Goal: Answer question/provide support

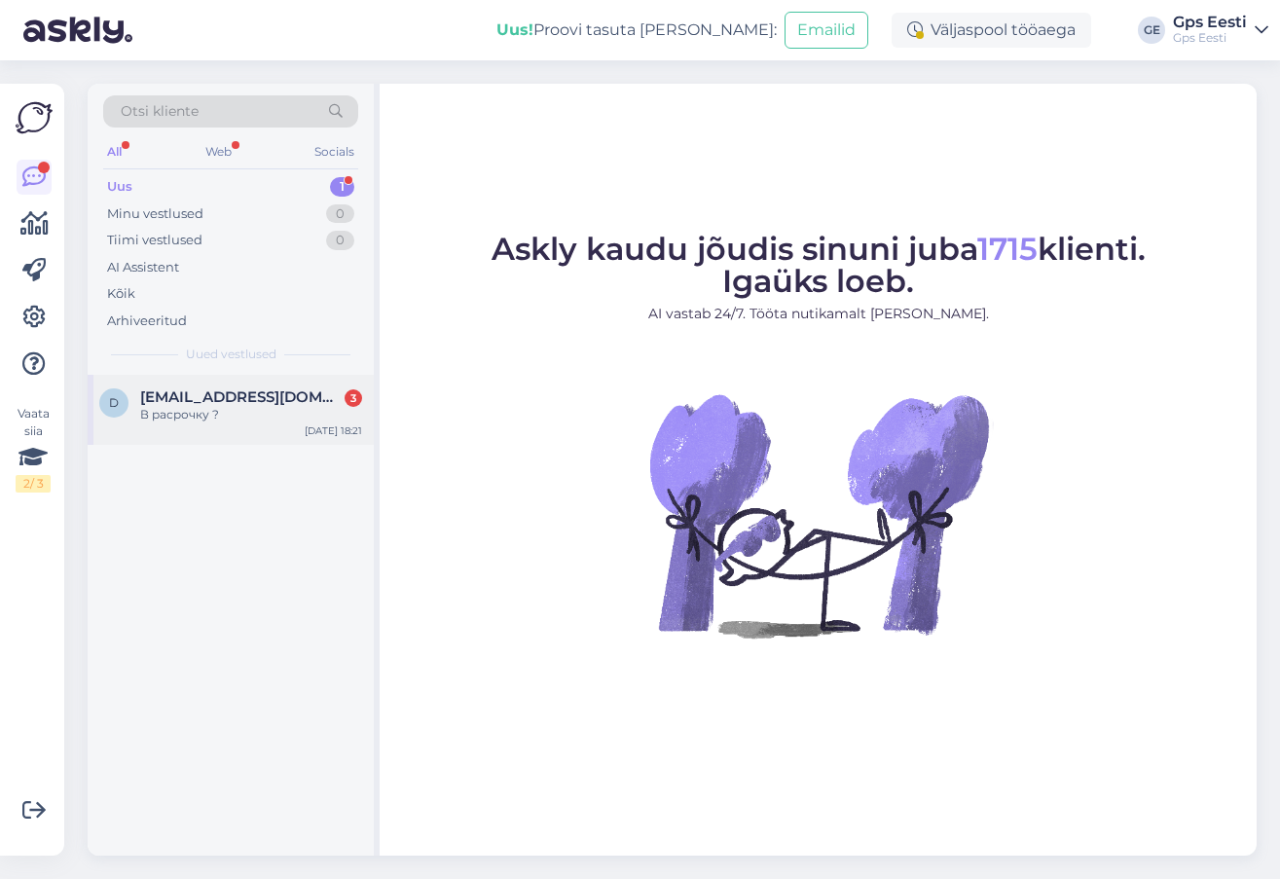
click at [231, 402] on span "[EMAIL_ADDRESS][DOMAIN_NAME]" at bounding box center [241, 397] width 202 height 18
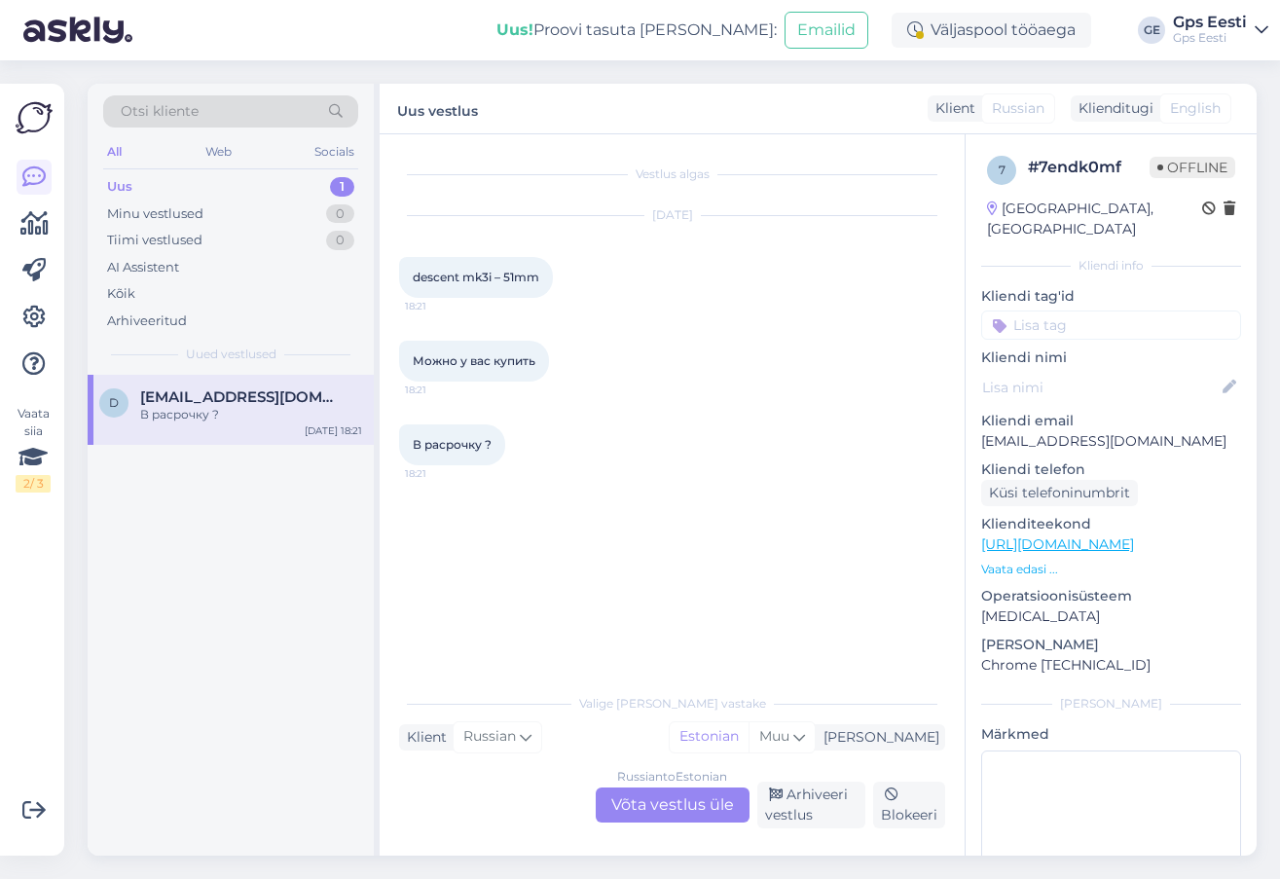
click at [676, 803] on div "Russian to Estonian Võta vestlus üle" at bounding box center [673, 804] width 154 height 35
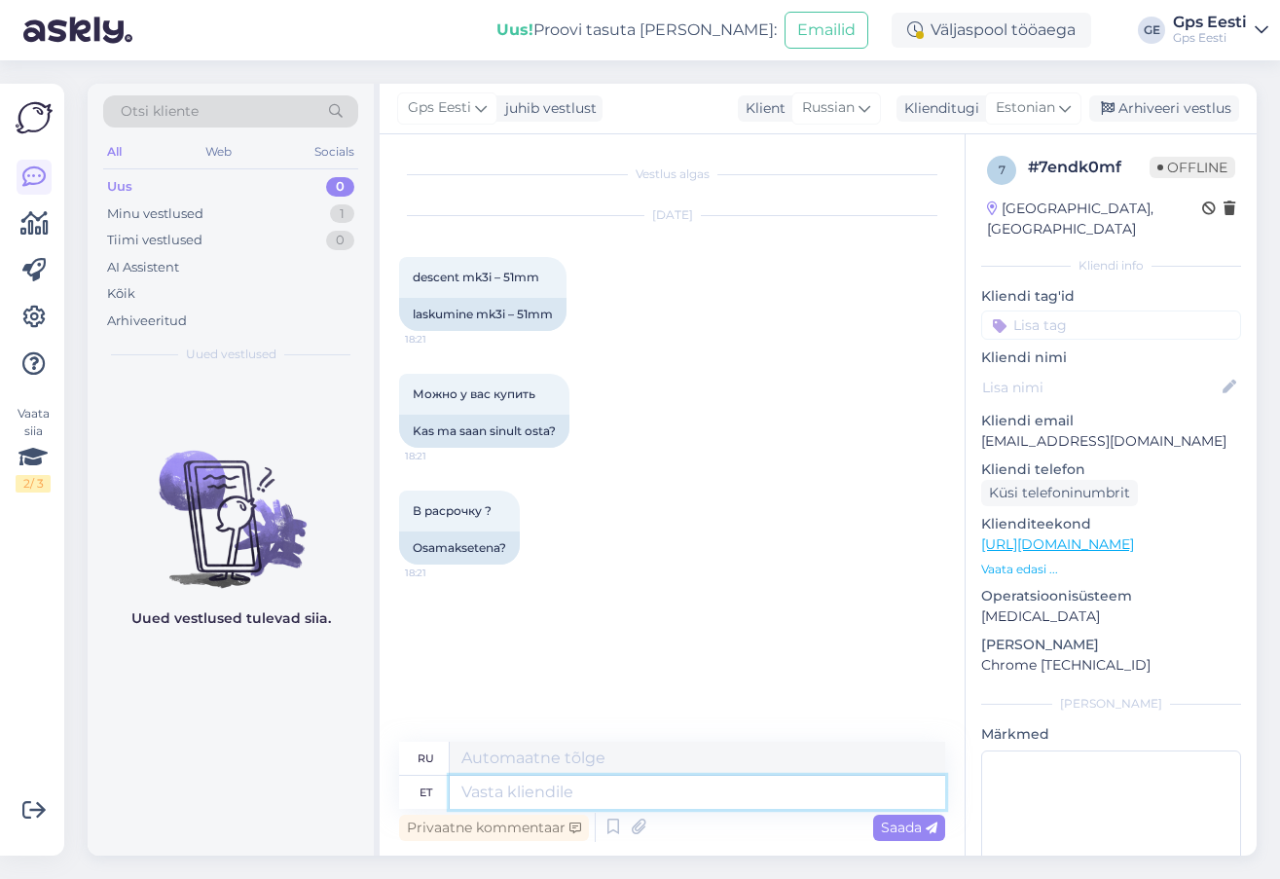
click at [543, 790] on textarea at bounding box center [697, 792] width 495 height 33
type textarea "Tere,"
type textarea "Привет,"
drag, startPoint x: 541, startPoint y: 278, endPoint x: 398, endPoint y: 274, distance: 143.1
click at [398, 274] on div "Vestlus algas [DATE] descent mk3i – 51mm 18:21 laskumine mk3i – 51mm Можно у ва…" at bounding box center [672, 494] width 585 height 721
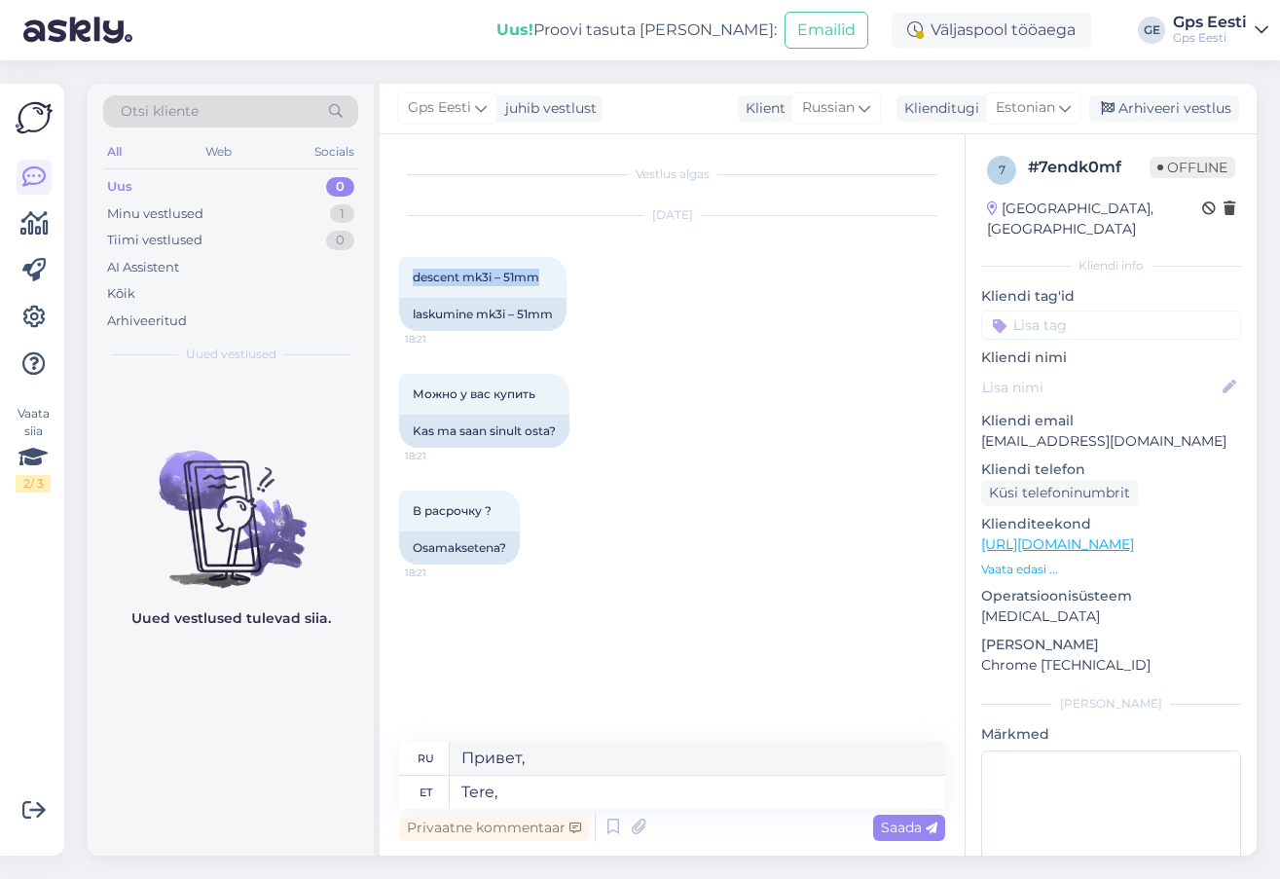
copy span "descent mk3i – 51mm"
click at [531, 790] on textarea "Tere," at bounding box center [697, 792] width 495 height 33
paste textarea "descent mk3i – 51mm"
type textarea "Tere, descent mk3i – 51mm""
type textarea "Привет, descent mk3i – 51мм"
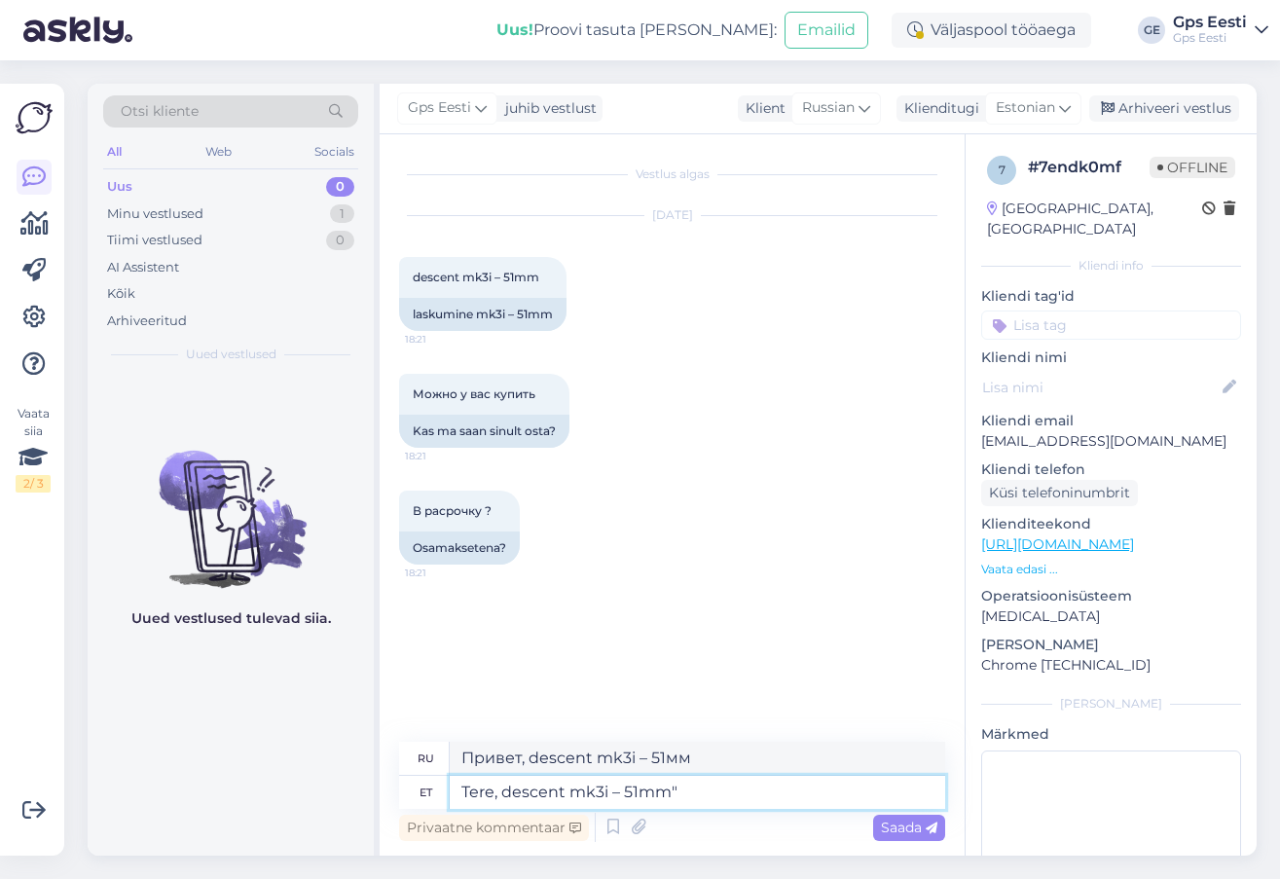
click at [505, 791] on textarea "Tere, descent mk3i – 51mm"" at bounding box center [697, 792] width 495 height 33
type textarea "Tere, "descent mk3i – 51mm""
type textarea "Привет, descent mk3i – 51mm""
click at [756, 799] on textarea "Tere, "descent mk3i – 51mm"" at bounding box center [697, 792] width 495 height 33
type textarea "Tere, "descent mk3i – 51mm""
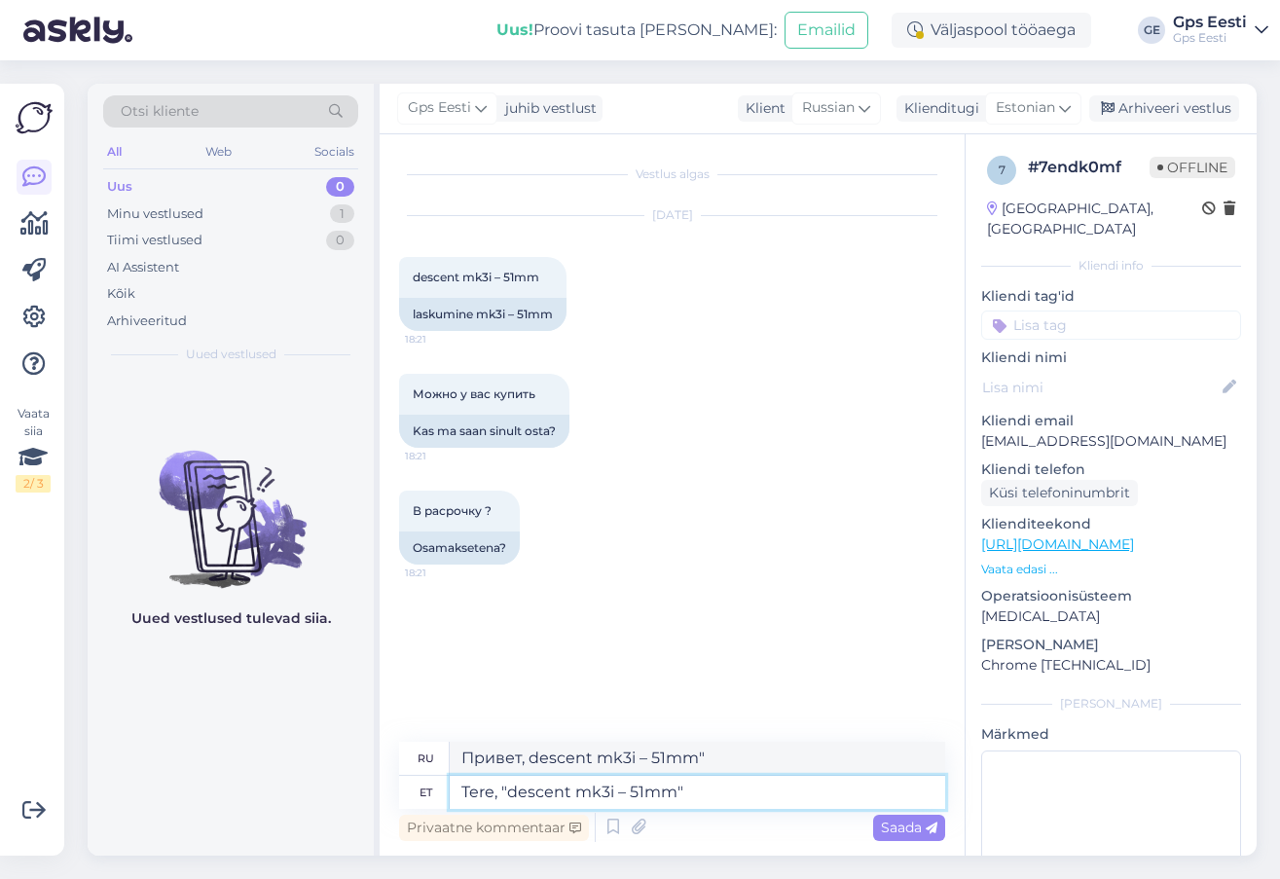
type textarea "Привет, "descent mk3i – 51mm""
type textarea "Tere, "descent mk3i – 51mm" on"
type textarea "Привет, "descent mk3i – 51mm" - это"
type textarea "Tere, "descent mk3i – 51mm" on saadaval ai"
type textarea "Здравствуйте, "descent mk3i – 51mm" доступен."
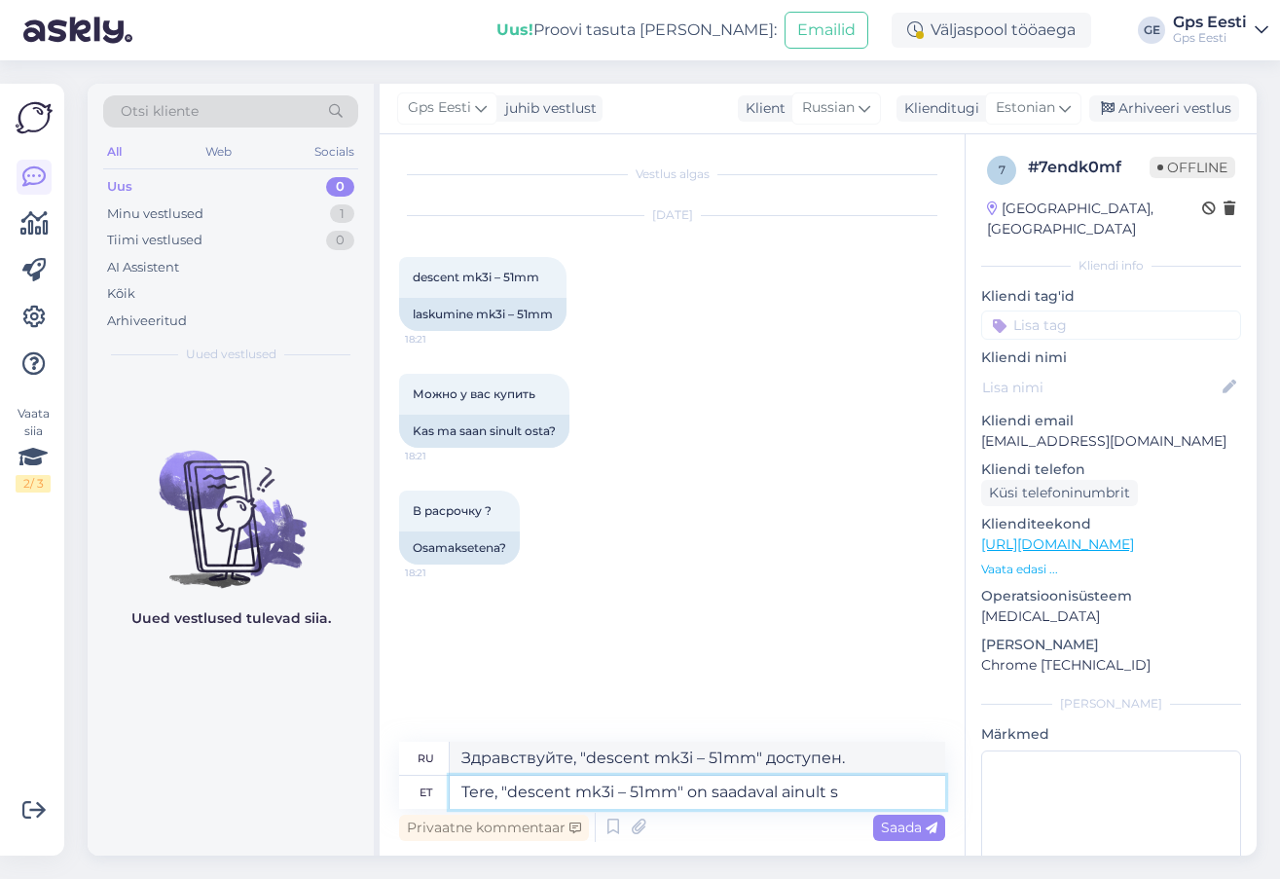
type textarea "Tere, "descent mk3i – 51mm" on saadaval ainult su"
type textarea "Здравствуйте, "descent mk3i – 51mm" доступен только"
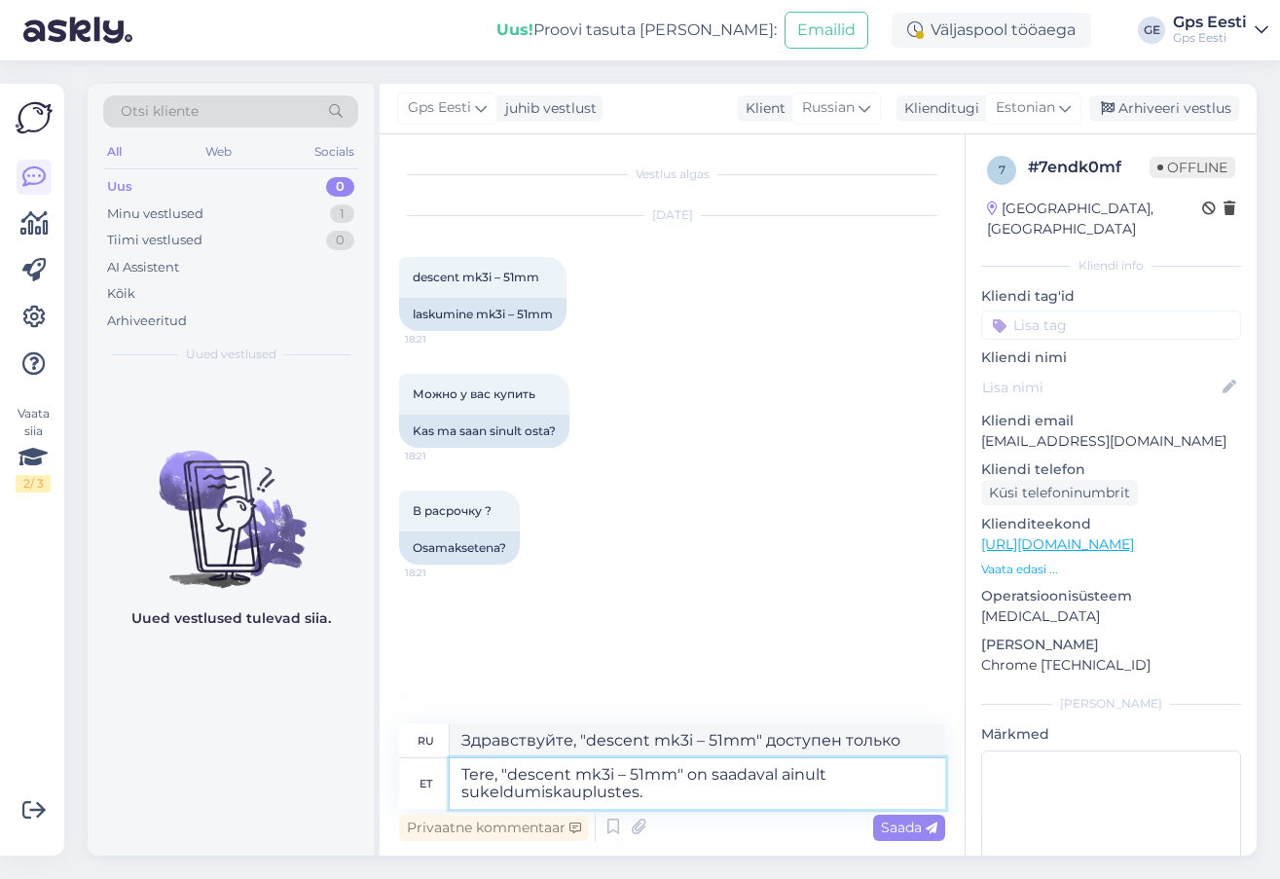
type textarea "Tere, "descent mk3i – 51mm" on saadaval ainult sukeldumiskauplustes. G"
type textarea "Здравствуйте, «descent mk3i – 51mm» продается только в магазинах для дайвинга."
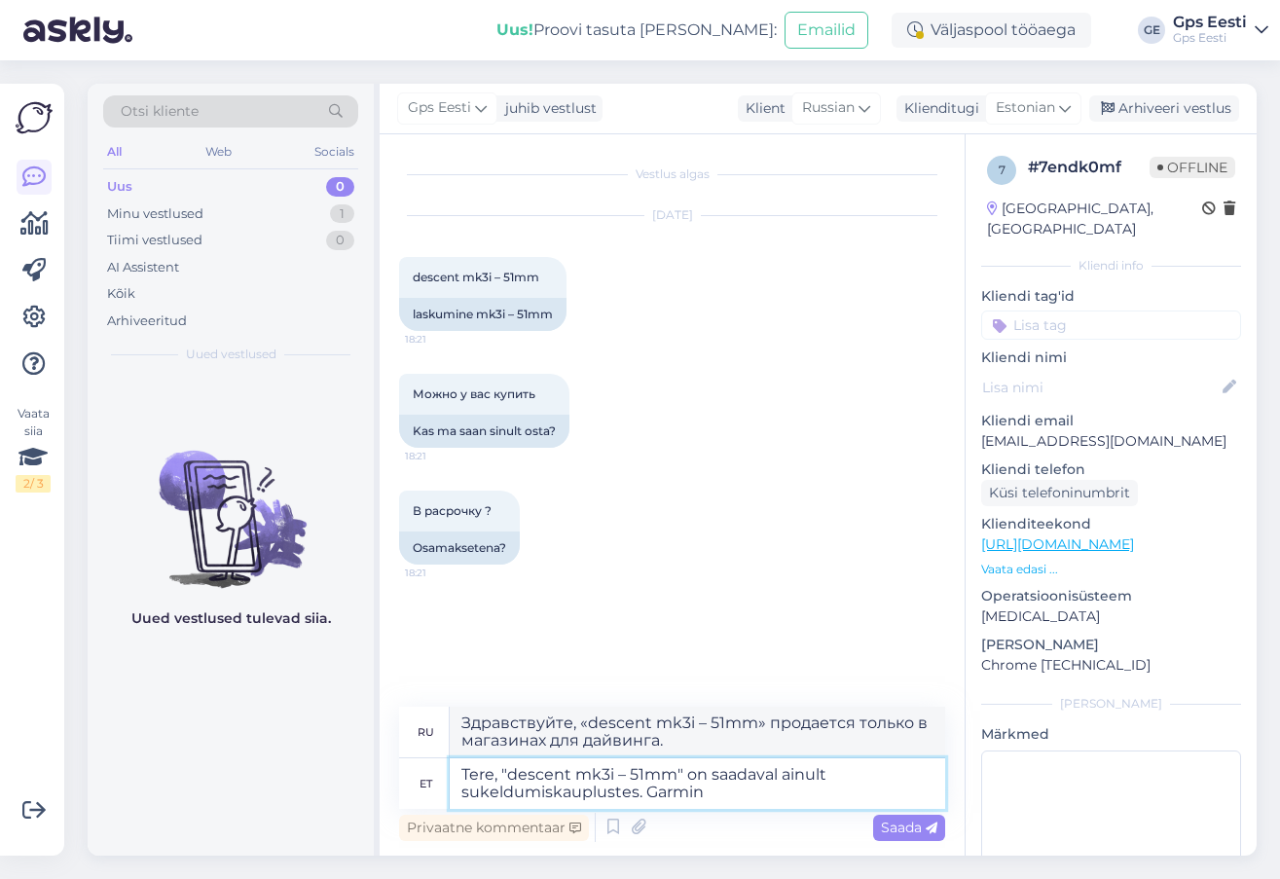
type textarea "Tere, "descent mk3i – 51mm" on saadaval ainult sukeldumiskauplustes. Garmin s"
type textarea "Здравствуйте, "Descent mk3i – 51mm" продаётся только в магазинах для дайвинга. …"
type textarea "Tere, "descent mk3i – 51mm" on saadaval ainult sukeldumiskauplustes. Garmin sed…"
type textarea "Здравствуйте, модель "Descent mk3i – 51 мм" продаётся только в магазинах для да…"
type textarea "Tere, "descent mk3i – 51mm" on saadaval ainult sukeldumiskauplustes. Garmin sed…"
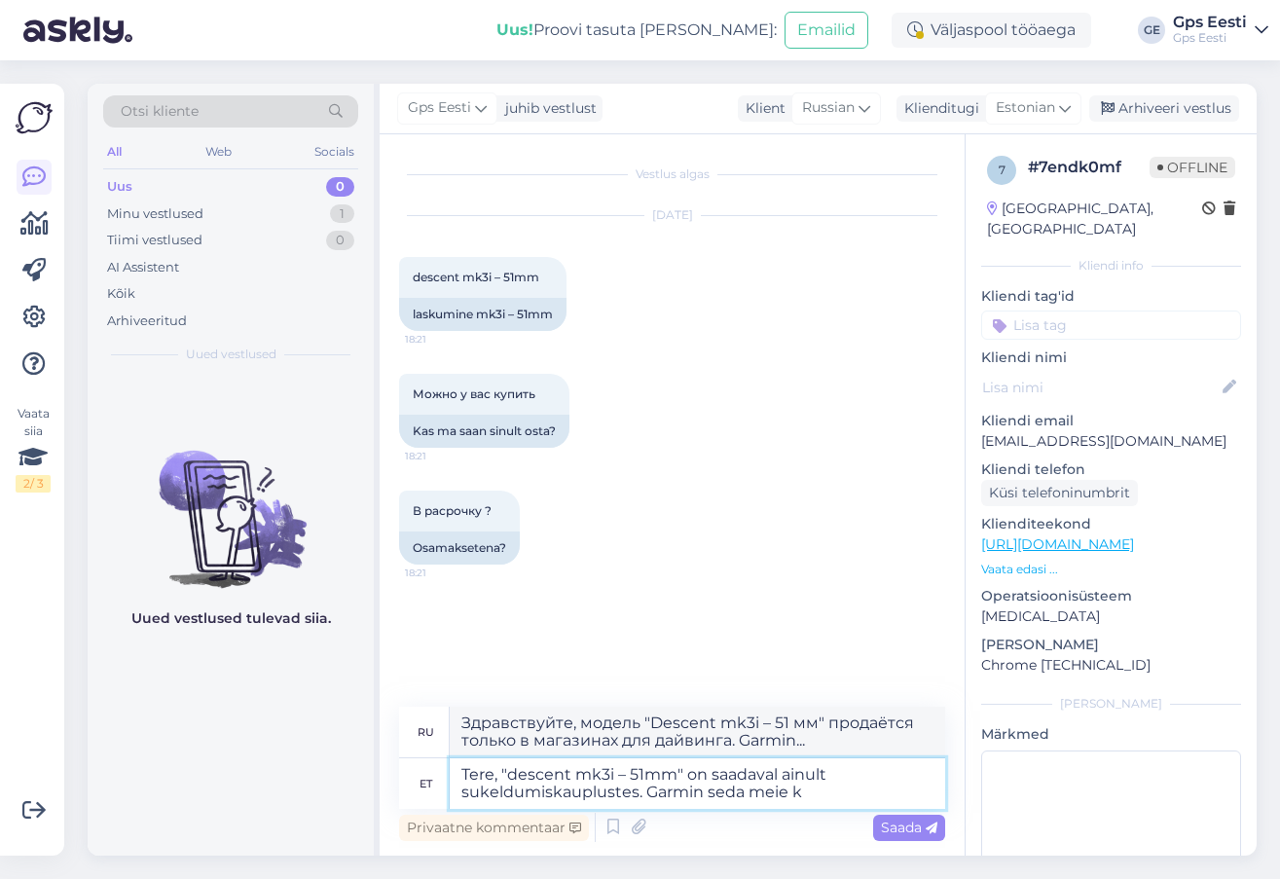
type textarea "Здравствуйте, модель "Descent mk3i – 51 мм" продаётся только в дайвинг-центрах.…"
type textarea "Tere, "descent mk3i – 51mm" on saadaval ainult sukeldumiskauplustes. Garmin sed…"
type textarea "Здравствуйте, "Descent mk3i – 51mm" доступен только в магазинах для дайвинга. G…"
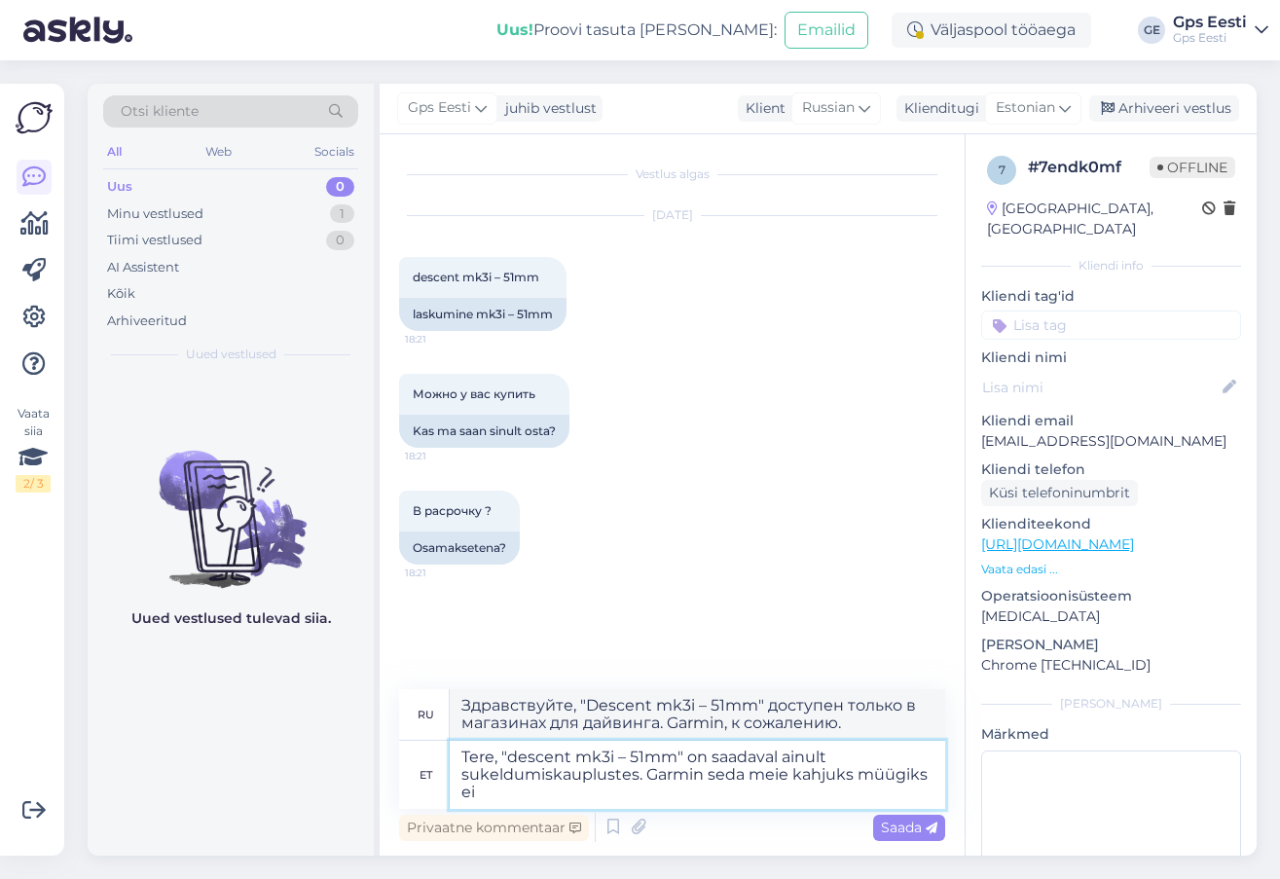
type textarea "Tere, "descent mk3i – 51mm" on saadaval ainult sukeldumiskauplustes. Garmin sed…"
type textarea "Здравствуйте, модель "Descent mk3i – 51mm" продаётся только в дайвинг-центрах. …"
type textarea "Tere, "descent mk3i – 51mm" on saadaval ainult sukeldumiskauplustes. Garmin sed…"
type textarea "Здравствуйте, модель "descent mk3i – 51mm" продаётся только в дайвинг-центрах. …"
type textarea "Tere, "descent mk3i – 51mm" on saadaval ainult sukeldumiskauplustes. Garmin sed…"
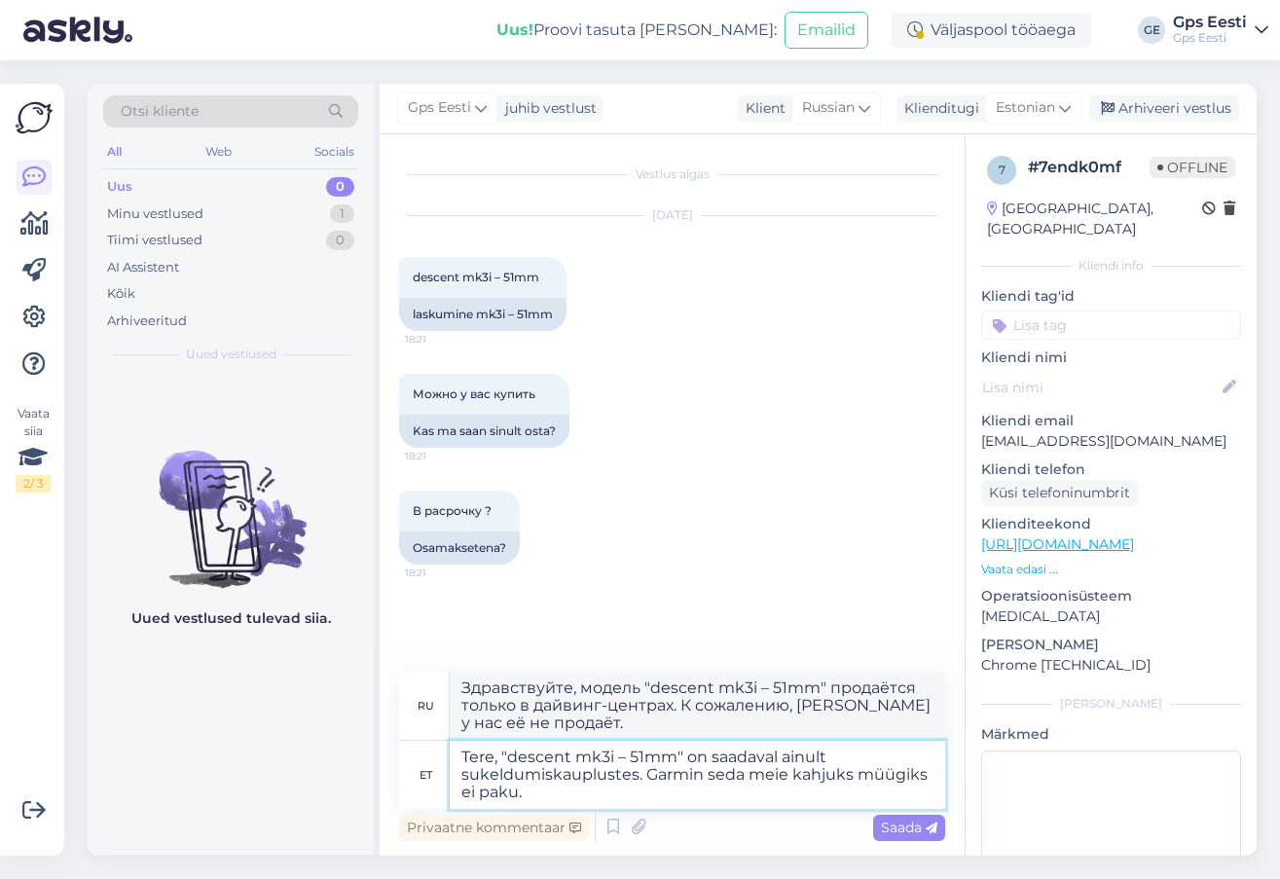
type textarea "Здравствуйте, модель "descent mk3i – 51mm" продаётся только в дайвинг-центрах. …"
click at [589, 729] on textarea "Здравствуйте, модель "descent mk3i – 51mm" продаётся только в дайвинг-центрах. …" at bounding box center [697, 706] width 495 height 68
drag, startPoint x: 587, startPoint y: 730, endPoint x: 415, endPoint y: 670, distance: 182.5
click at [415, 670] on div "Vestlus algas [DATE] descent mk3i – 51mm 18:21 laskumine mk3i – 51mm Можно у ва…" at bounding box center [672, 494] width 585 height 721
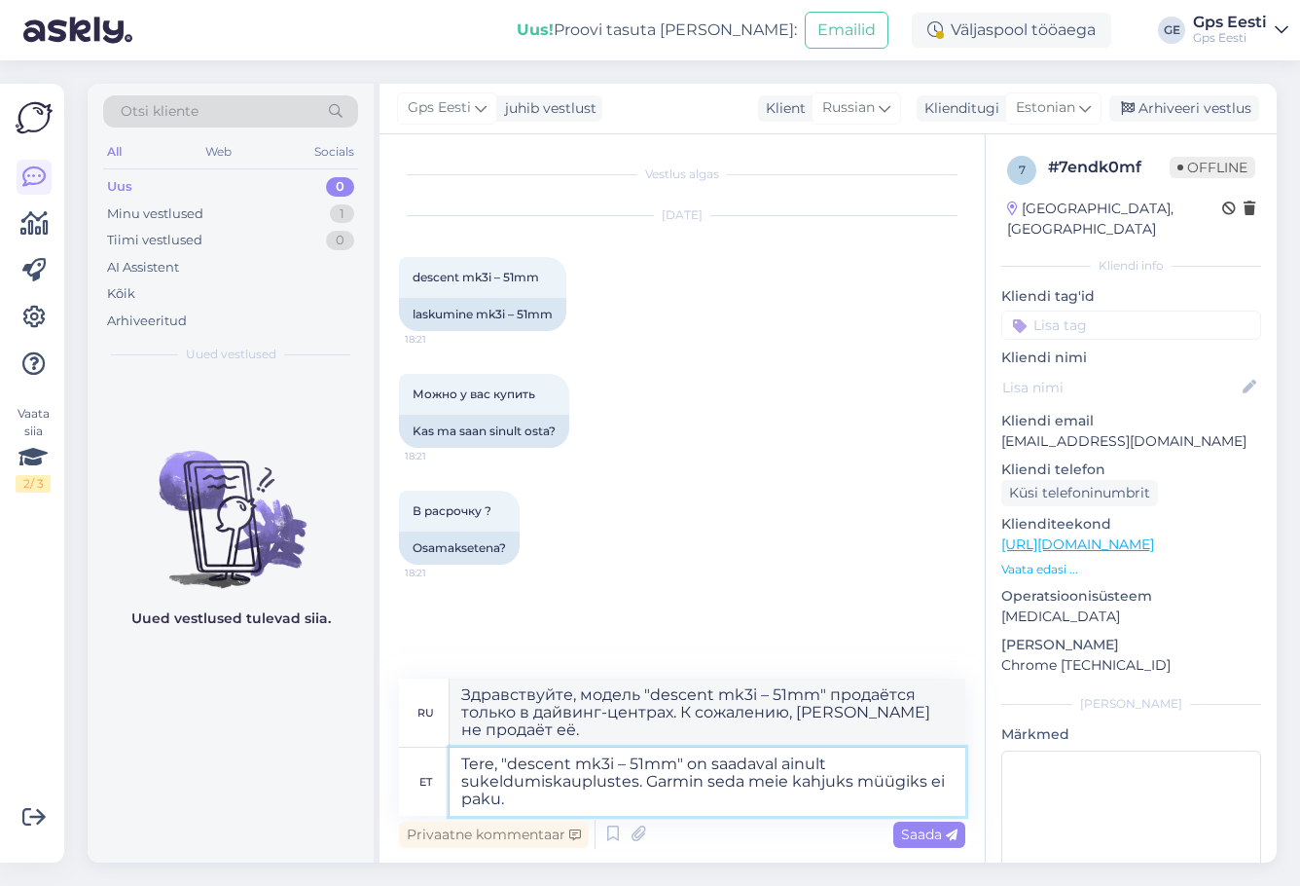
click at [868, 805] on textarea "Tere, "descent mk3i – 51mm" on saadaval ainult sukeldumiskauplustes. Garmin sed…" at bounding box center [708, 781] width 516 height 68
drag, startPoint x: 795, startPoint y: 780, endPoint x: 796, endPoint y: 795, distance: 14.6
click at [796, 795] on textarea "Tere, "descent mk3i – 51mm" on saadaval ainult sukeldumiskauplustes. Garmin sed…" at bounding box center [708, 781] width 516 height 68
click at [736, 792] on textarea "Tere, "descent mk3i – 51mm" on saadaval ainult sukeldumiskauplustes. Garmin sed…" at bounding box center [708, 781] width 516 height 68
drag, startPoint x: 647, startPoint y: 782, endPoint x: 652, endPoint y: 801, distance: 19.1
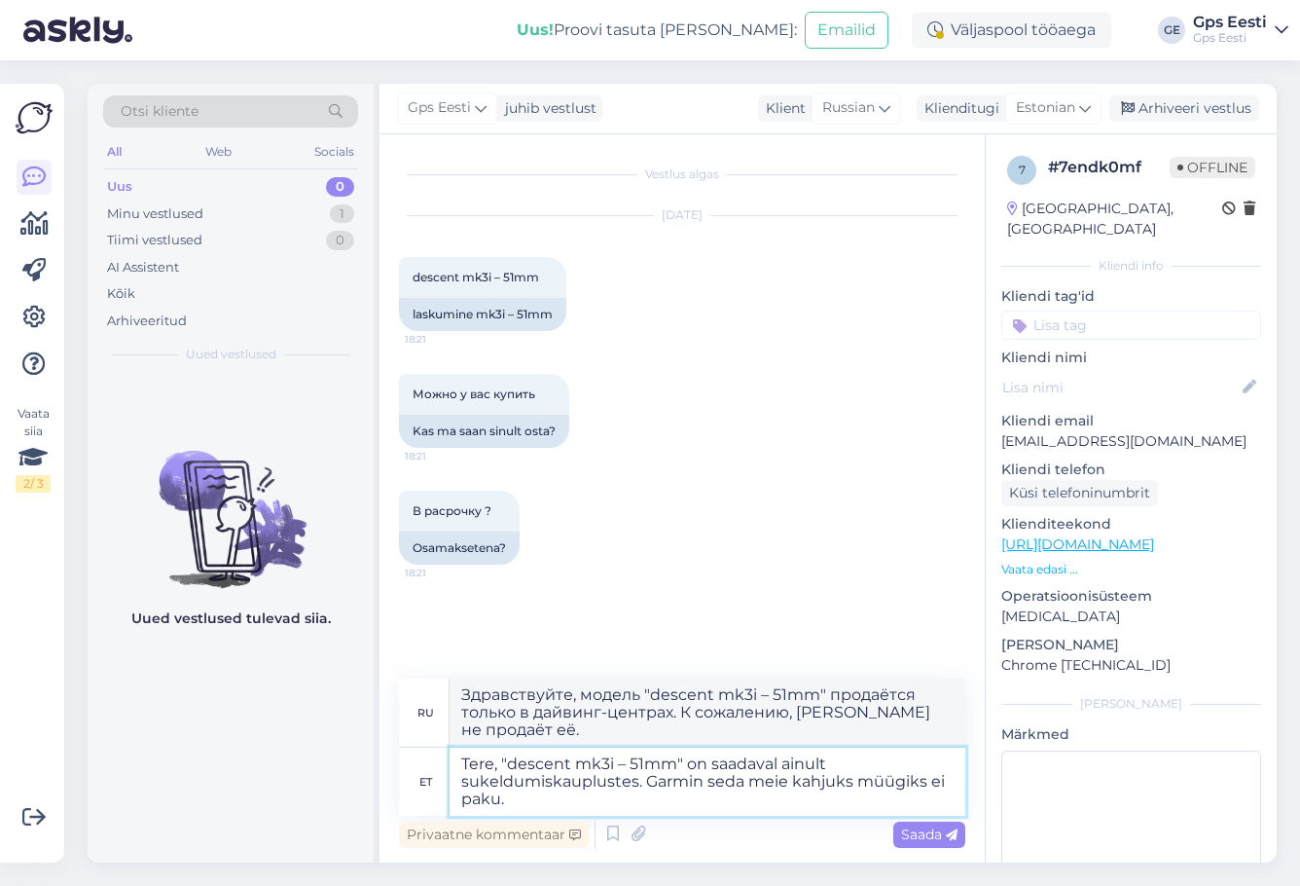
click at [652, 801] on textarea "Tere, "descent mk3i – 51mm" on saadaval ainult sukeldumiskauplustes. Garmin sed…" at bounding box center [708, 781] width 516 height 68
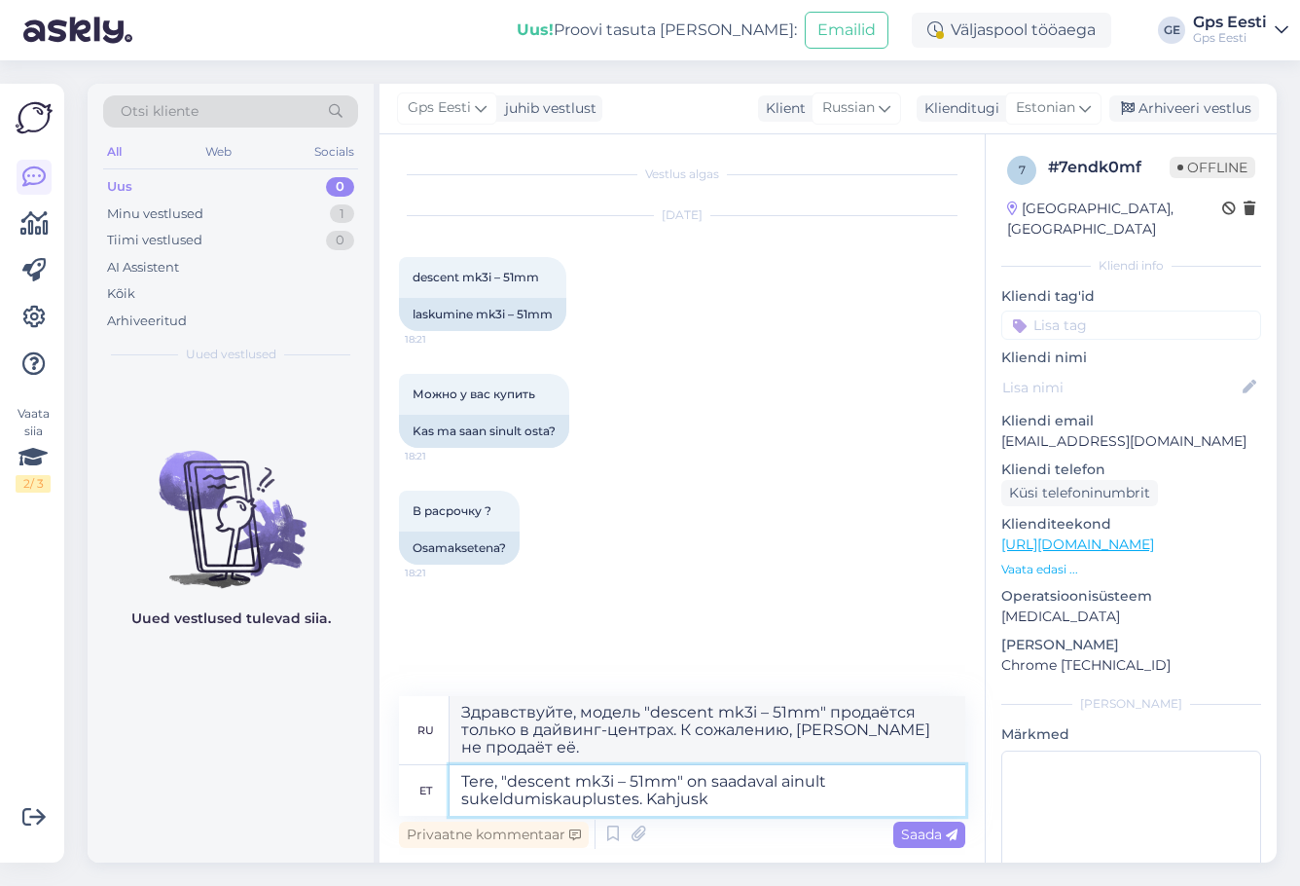
type textarea "Tere, "descent mk3i – 51mm" on saadaval ainult sukeldumiskauplustes. Kahjusk"
type textarea "Здравствуйте, "Descent mk3i – 51mm" продаётся только в дайвинг-центрах. Извинит…"
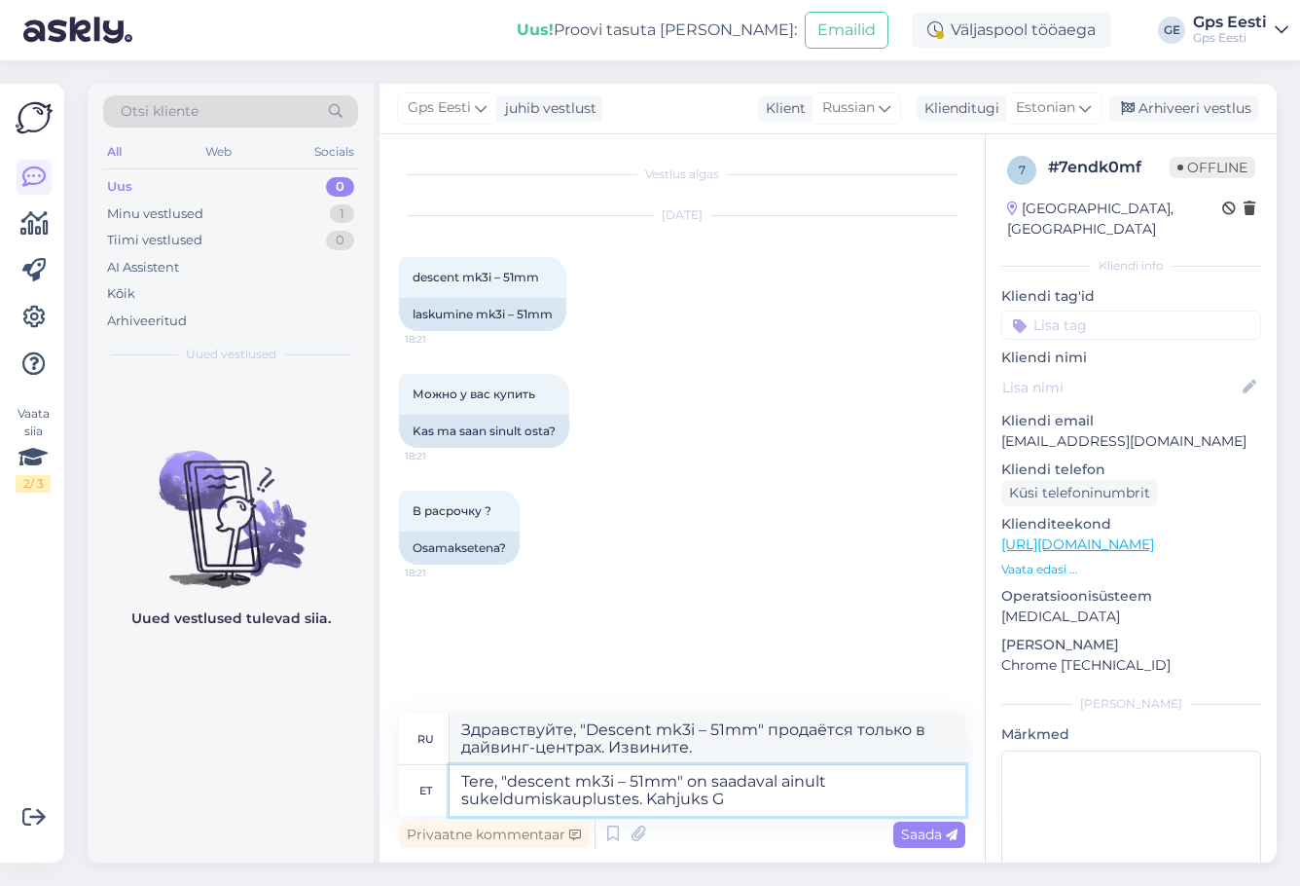
type textarea "Tere, "descent mk3i – 51mm" on saadaval ainult sukeldumiskauplustes. Kahjuks Ga"
type textarea "Здравствуйте, "Descent mk3i – 51mm" продаётся только в дайвинг-центрах. К сожал…"
type textarea "Tere, "descent mk3i – 51mm" on saadaval ainult sukeldumiskauplustes. Kahjuks Ga…"
type textarea "Здравствуйте, "Descent mk3i – 51mm" продаётся только в магазинах для дайвинга. …"
type textarea "Tere, "descent mk3i – 51mm" on saadaval ainult sukeldumiskauplustes. Kahjuks Ga…"
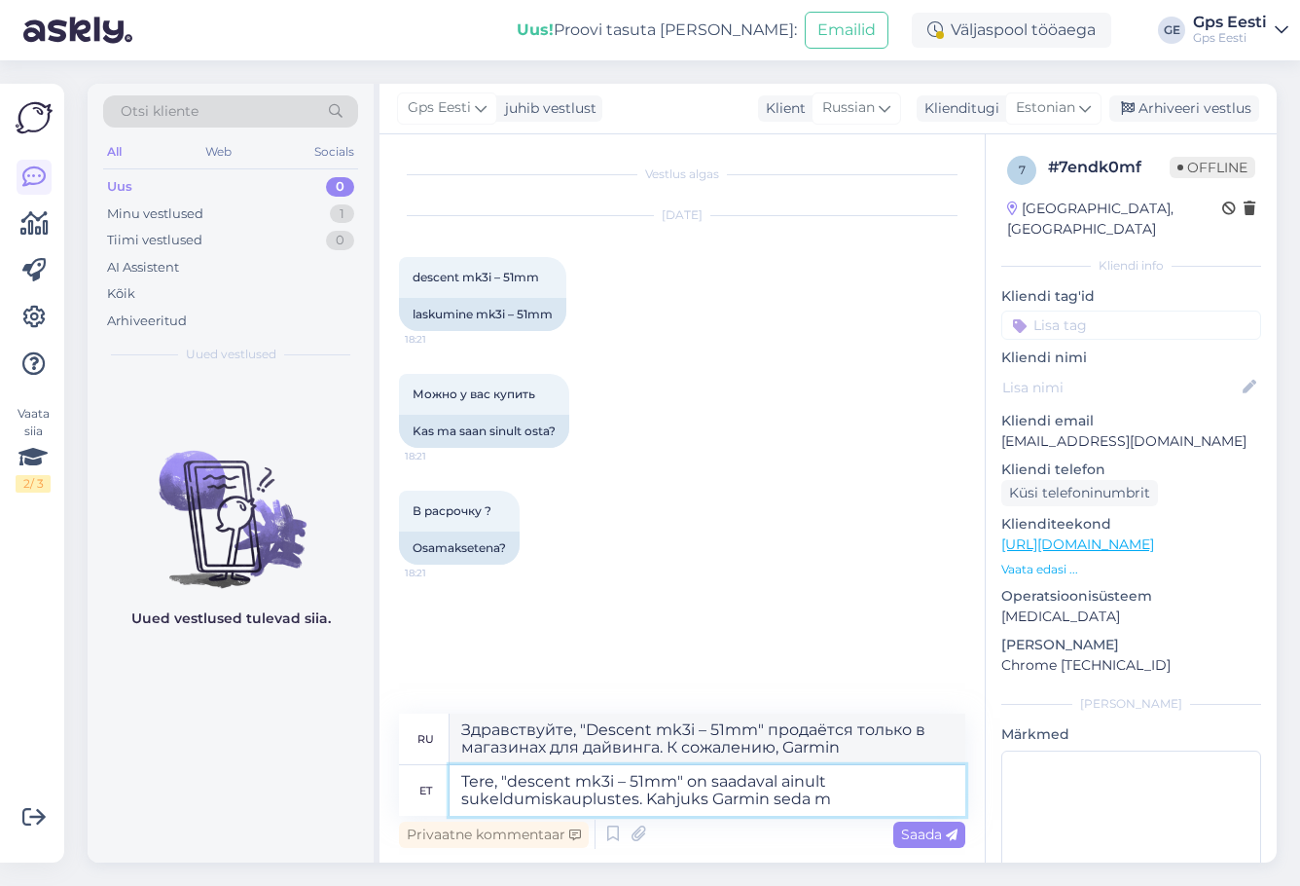
type textarea "Здравствуйте, модель "Descent mk3i – 51mm" продаётся только в дайвинг-центрах. …"
type textarea "Tere, "descent mk3i – 51mm" on saadaval ainult sukeldumiskauplustes. Kahjuks Ga…"
type textarea "Здравствуйте, модель "descent mk3i – 51mm" продаётся только в дайвинг-центрах. …"
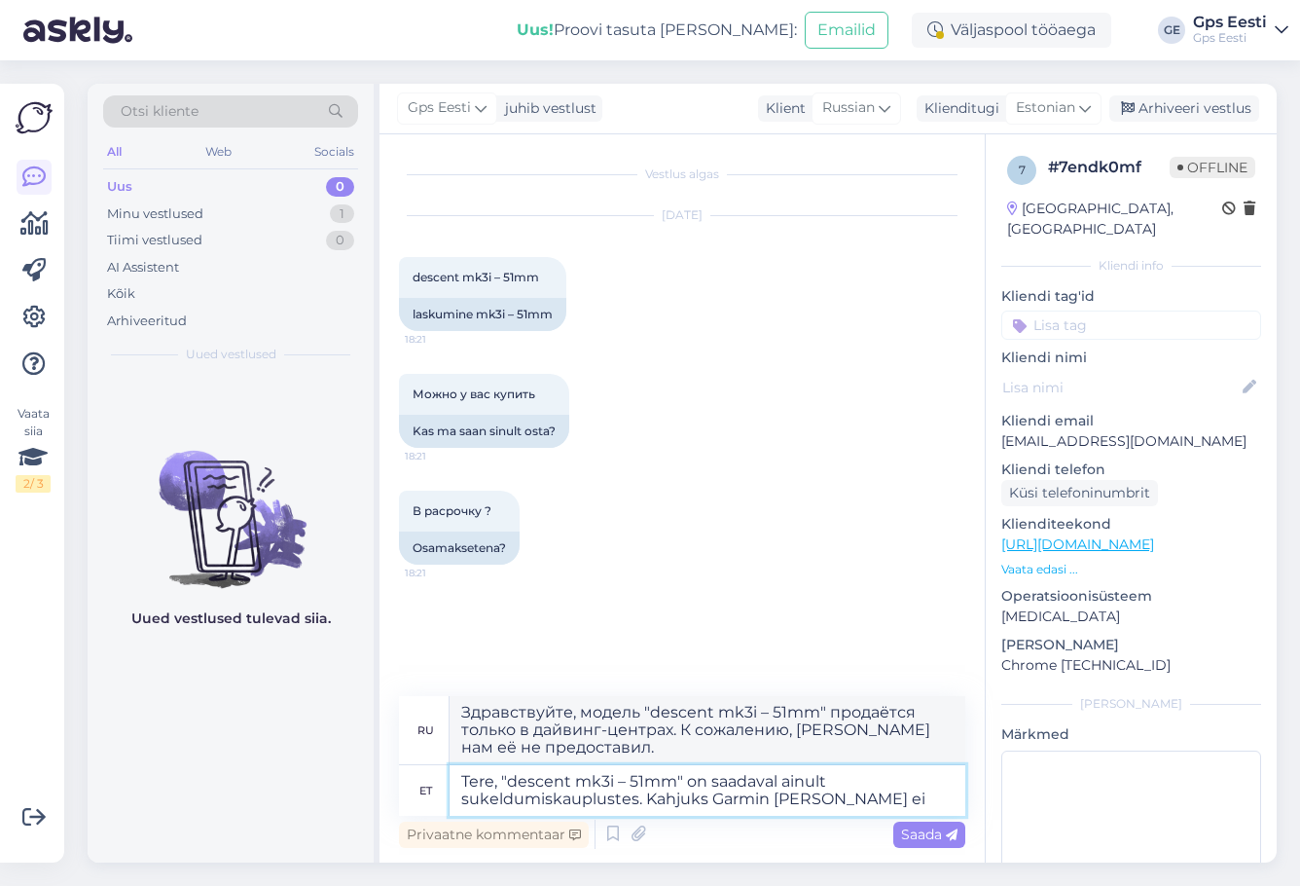
type textarea "Tere, "descent mk3i – 51mm" on saadaval ainult sukeldumiskauplustes. Kahjuks Ga…"
type textarea "Здравствуйте, модель "descent mk3i – 51mm" продаётся только в дайвинг-центрах. …"
type textarea "Tere, "descent mk3i – 51mm" on saadaval ainult sukeldumiskauplustes. Kahjuks Ga…"
type textarea "Здравствуйте, модель "descent mk3i – 51mm" продаётся только в дайвинг-центрах. …"
type textarea "Tere, "descent mk3i – 51mm" on saadaval ainult sukeldumiskauplustes. Kahjuks Ga…"
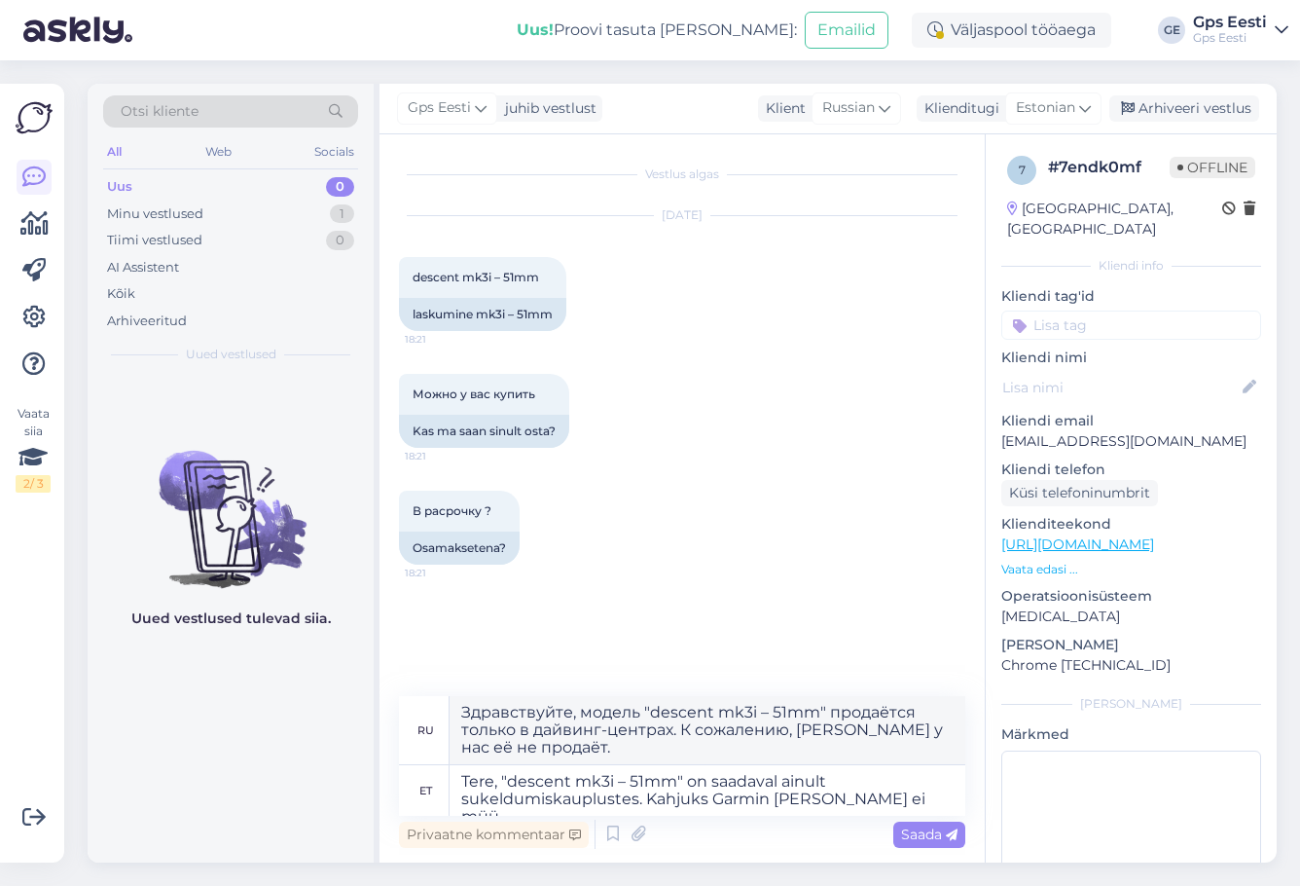
drag, startPoint x: 185, startPoint y: 737, endPoint x: 530, endPoint y: 772, distance: 347.3
click at [188, 740] on div "Uued vestlused tulevad siia." at bounding box center [231, 619] width 286 height 488
drag, startPoint x: 543, startPoint y: 746, endPoint x: 460, endPoint y: 703, distance: 93.6
click at [460, 703] on textarea "Здравствуйте, модель "descent mk3i – 51mm" продаётся только в дайвинг-центрах. …" at bounding box center [708, 730] width 516 height 68
click at [551, 744] on textarea "Здравствуйте, модель "descent mk3i – 51mm" продаётся только в дайвинг-центрах. …" at bounding box center [708, 730] width 516 height 68
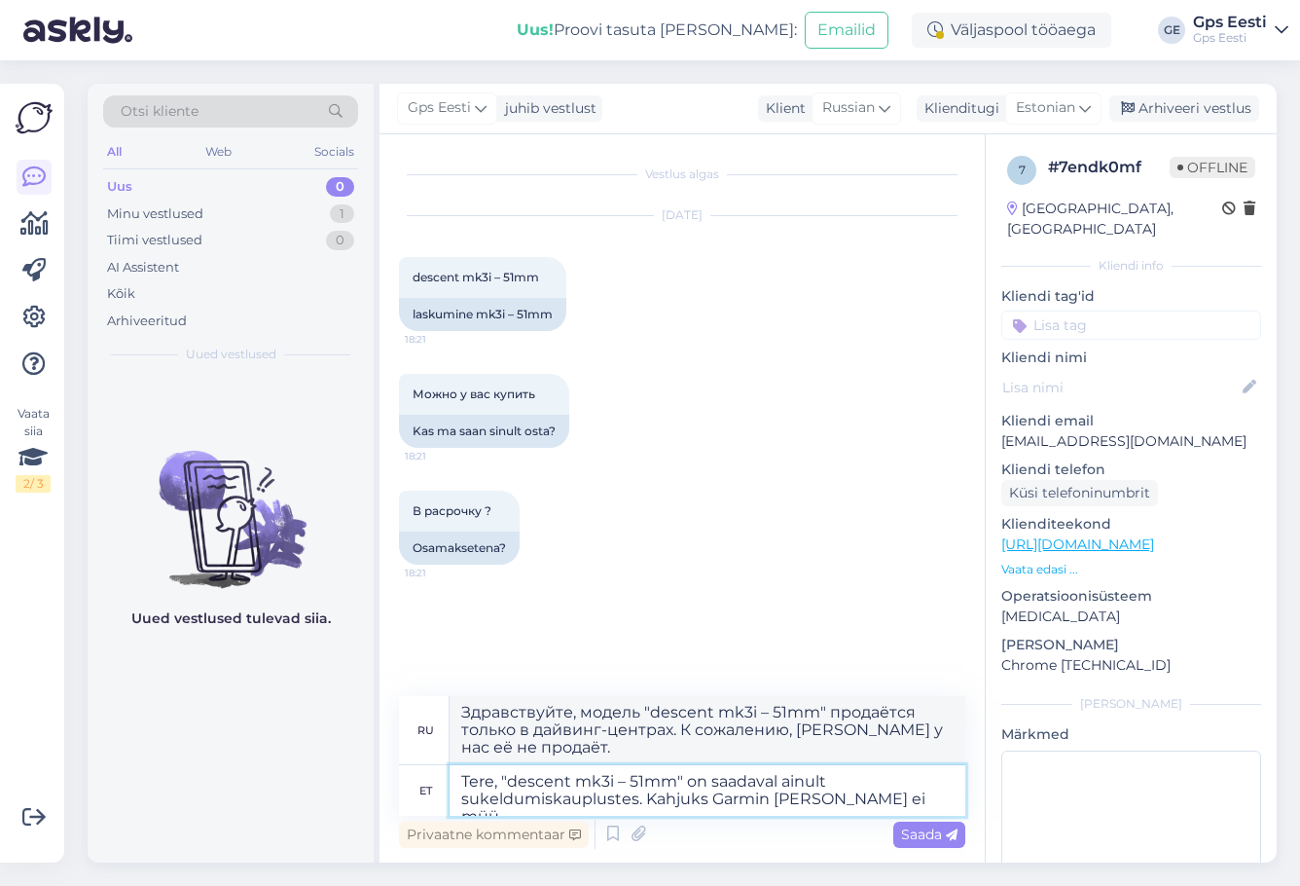
click at [950, 798] on textarea "Tere, "descent mk3i – 51mm" on saadaval ainult sukeldumiskauplustes. Kahjuks Ga…" at bounding box center [708, 790] width 516 height 51
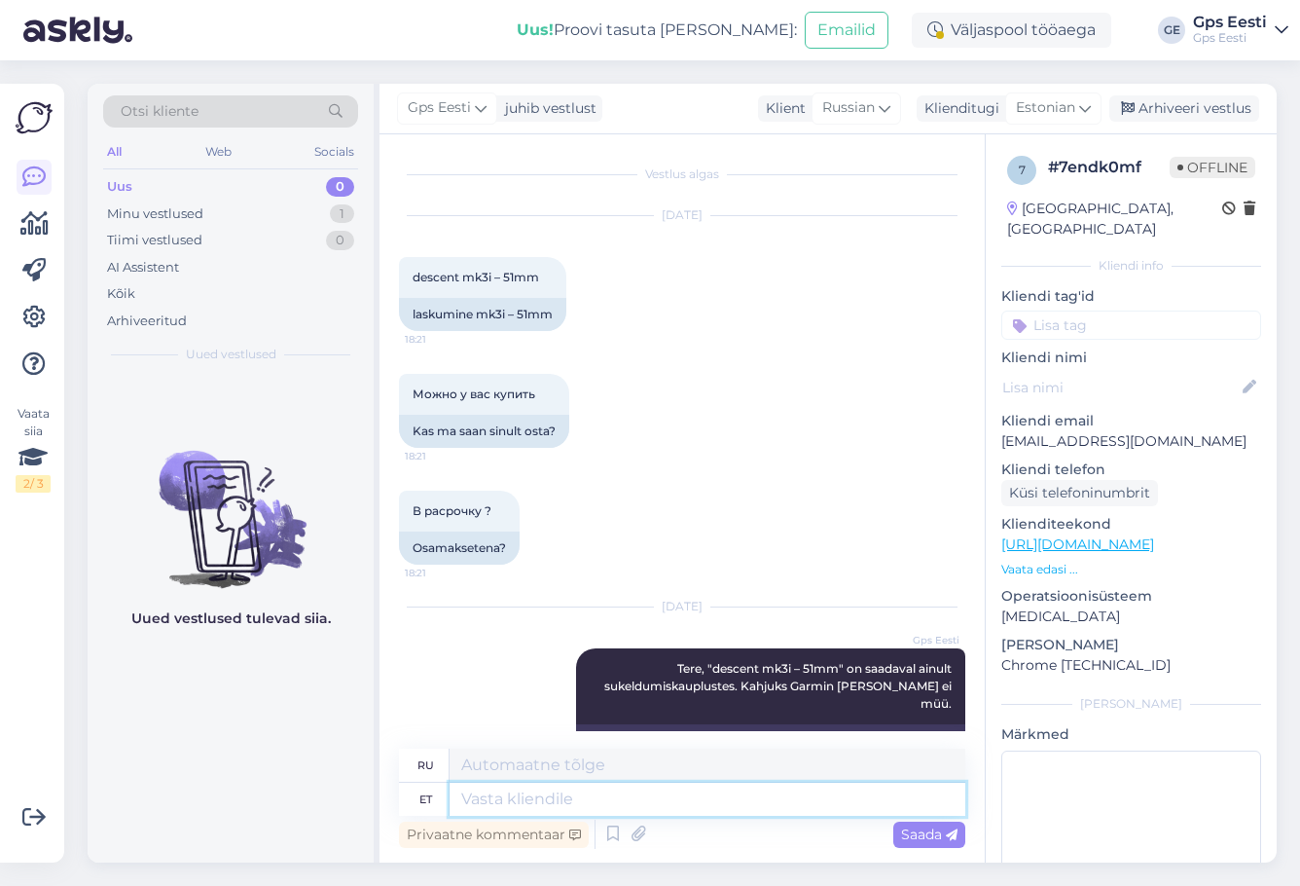
scroll to position [65, 0]
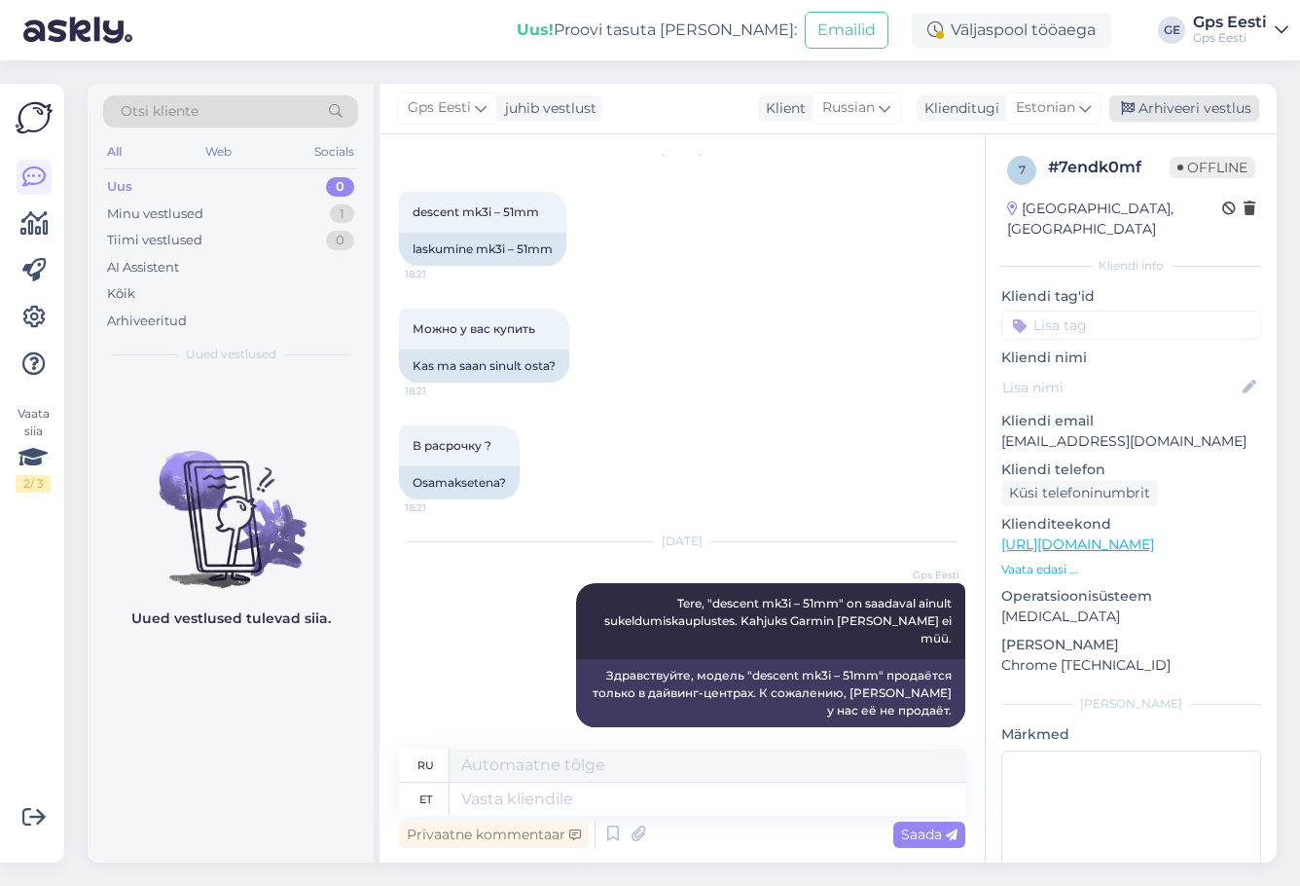
click at [1219, 115] on div "Arhiveeri vestlus" at bounding box center [1184, 108] width 150 height 26
